Goal: Information Seeking & Learning: Learn about a topic

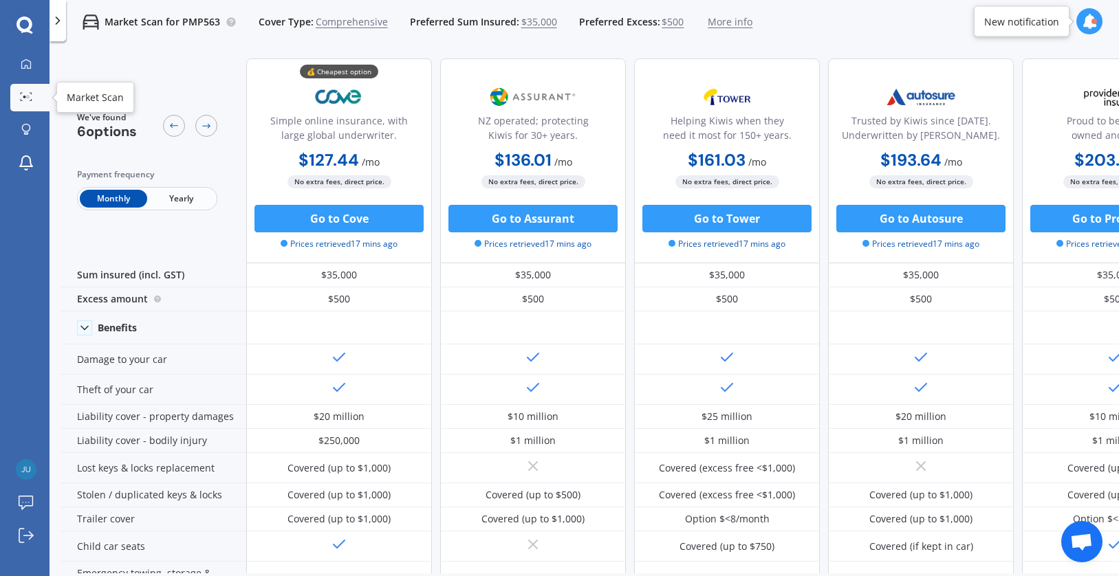
click at [41, 96] on link "Market Scan" at bounding box center [29, 98] width 39 height 28
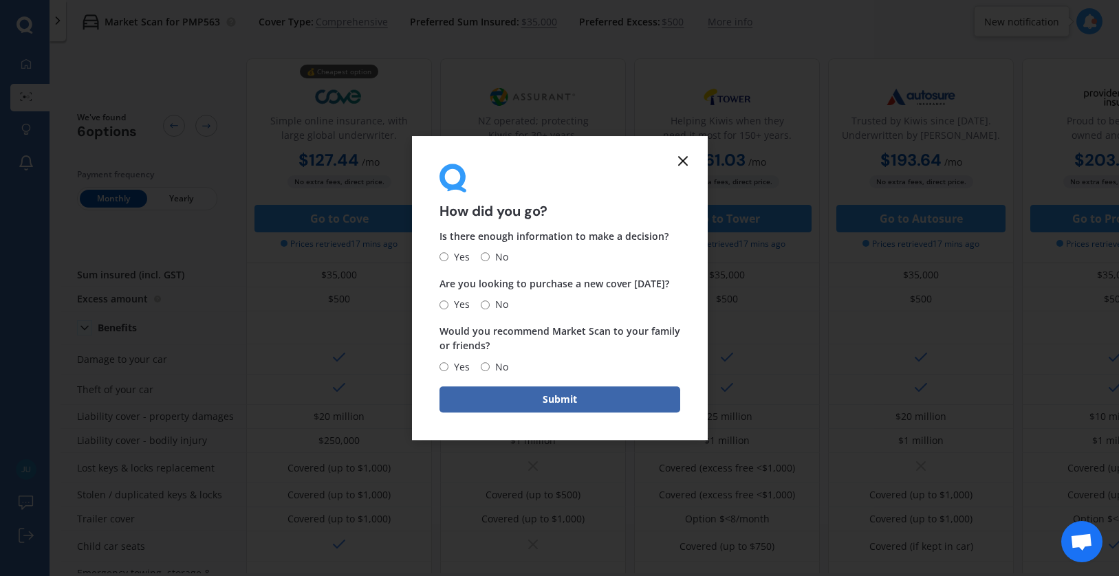
click at [39, 69] on div "How did you go? Is there enough information to make a decision? Yes No Are you …" at bounding box center [559, 288] width 1119 height 576
click at [684, 158] on line at bounding box center [683, 161] width 8 height 8
